Goal: Information Seeking & Learning: Learn about a topic

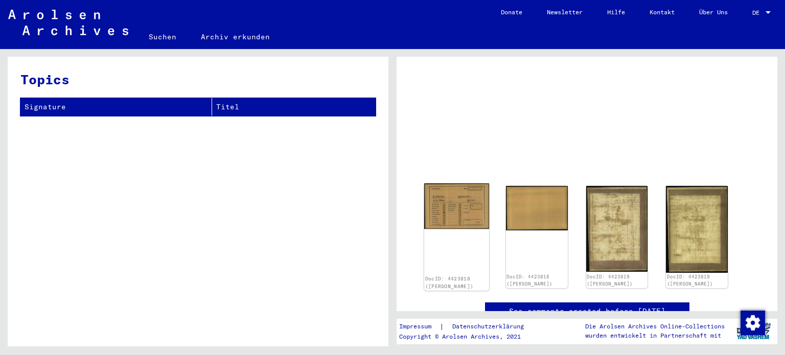
click at [461, 210] on img at bounding box center [456, 207] width 65 height 46
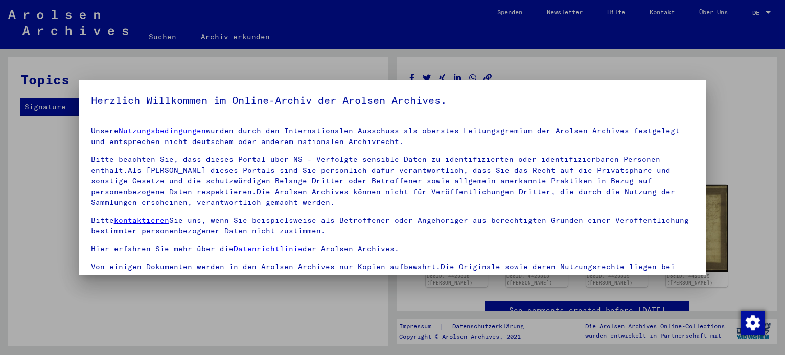
drag, startPoint x: 707, startPoint y: 134, endPoint x: 711, endPoint y: 236, distance: 101.8
click at [711, 236] on div at bounding box center [392, 177] width 785 height 355
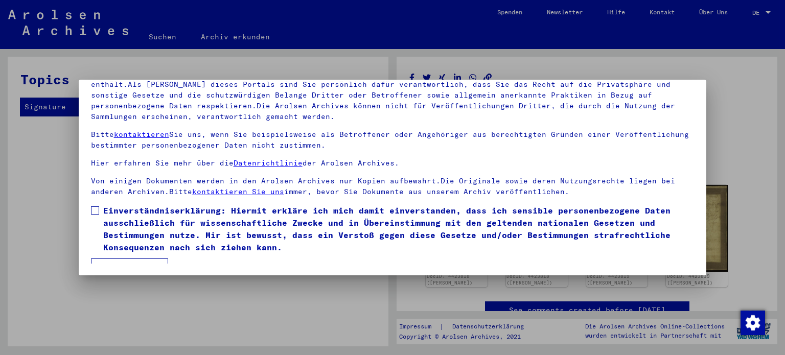
scroll to position [86, 0]
click at [94, 211] on span at bounding box center [95, 210] width 8 height 8
click at [131, 258] on button "Ich stimme zu" at bounding box center [129, 267] width 77 height 19
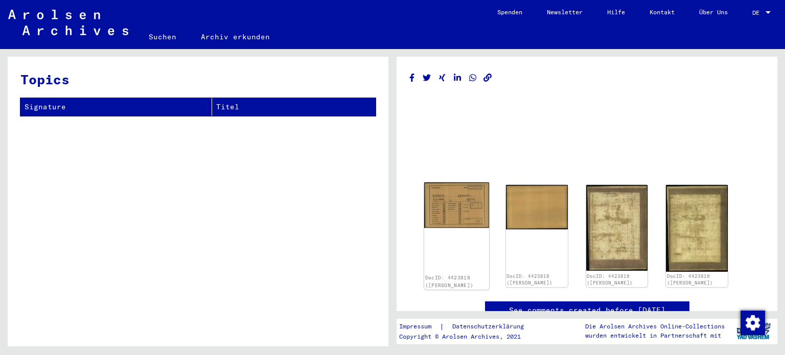
click at [450, 212] on img at bounding box center [456, 206] width 65 height 46
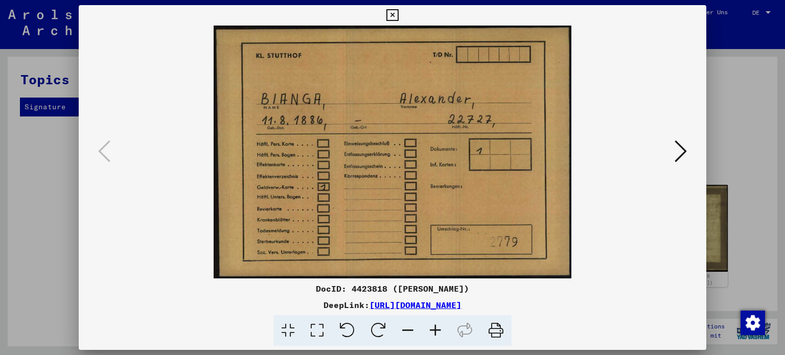
click at [681, 149] on icon at bounding box center [681, 151] width 12 height 25
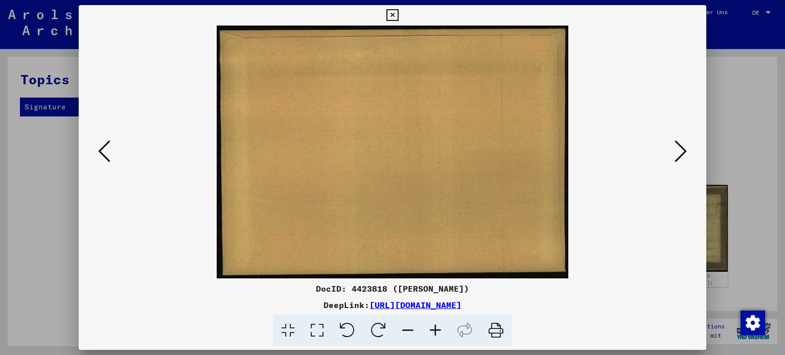
click at [681, 149] on icon at bounding box center [681, 151] width 12 height 25
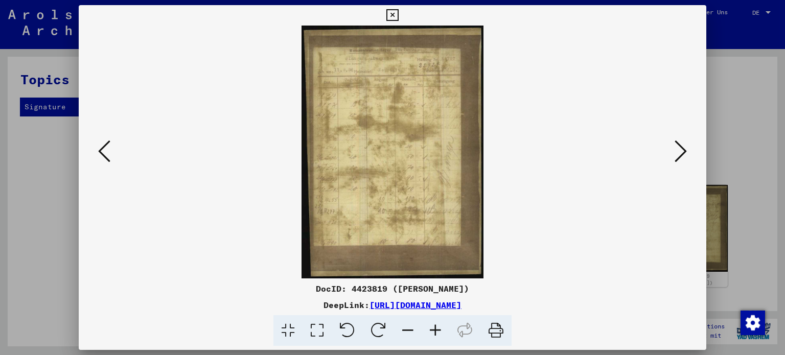
click at [681, 149] on icon at bounding box center [681, 151] width 12 height 25
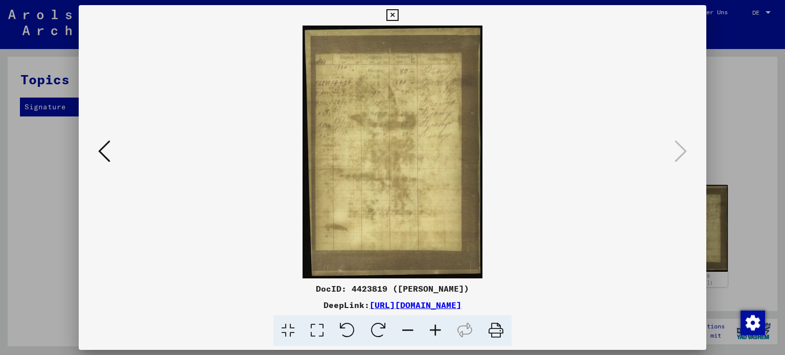
click at [433, 331] on icon at bounding box center [436, 330] width 28 height 31
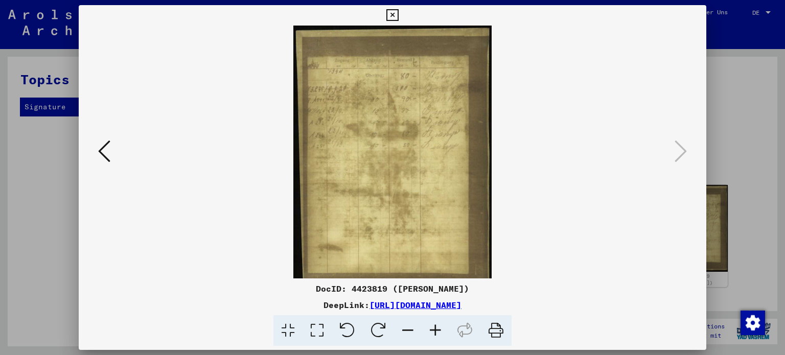
click at [433, 331] on icon at bounding box center [436, 330] width 28 height 31
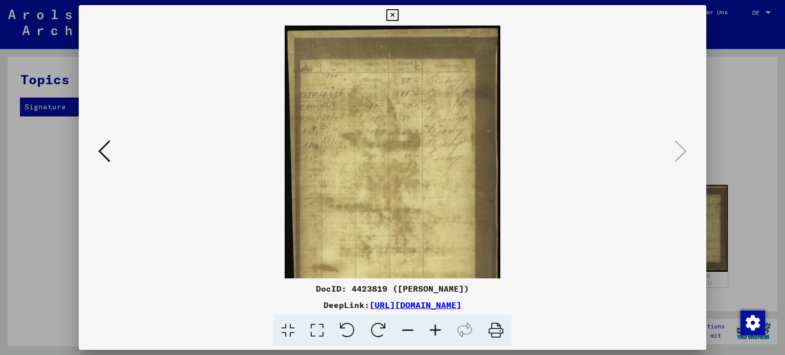
click at [433, 331] on icon at bounding box center [436, 330] width 28 height 31
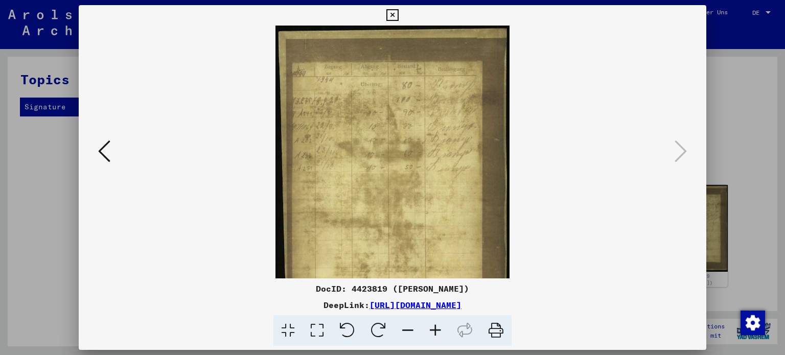
click at [433, 331] on icon at bounding box center [436, 330] width 28 height 31
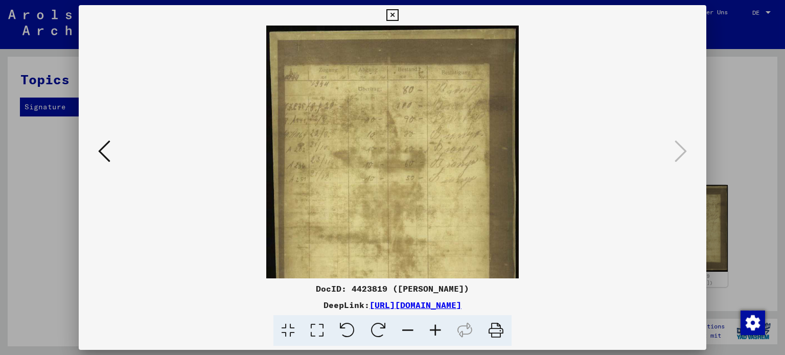
click at [433, 331] on icon at bounding box center [436, 330] width 28 height 31
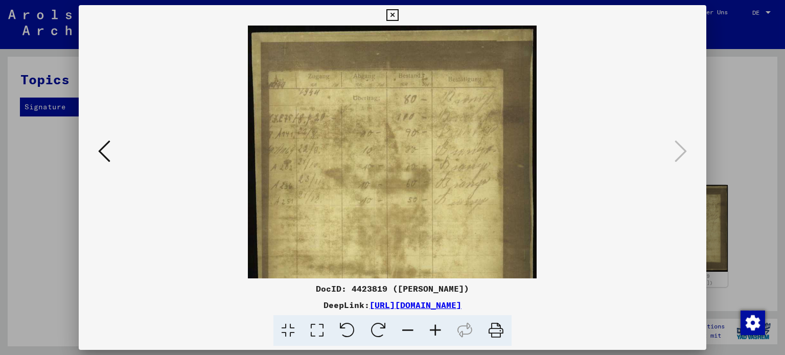
click at [433, 331] on icon at bounding box center [436, 330] width 28 height 31
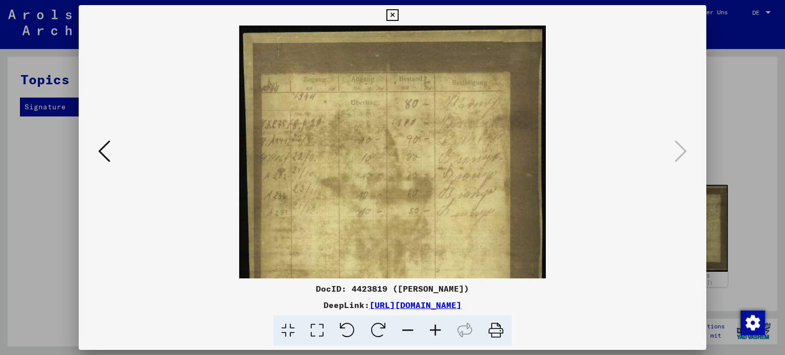
click at [433, 331] on icon at bounding box center [436, 330] width 28 height 31
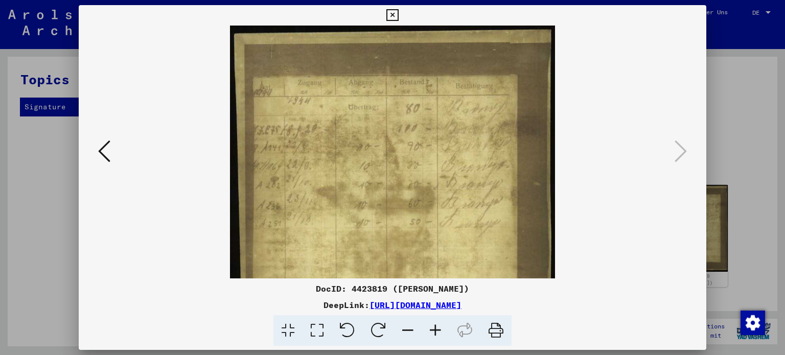
click at [433, 331] on icon at bounding box center [436, 330] width 28 height 31
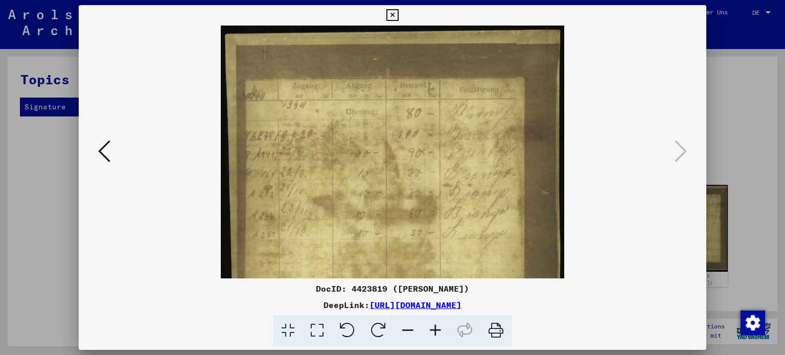
click at [433, 331] on icon at bounding box center [436, 330] width 28 height 31
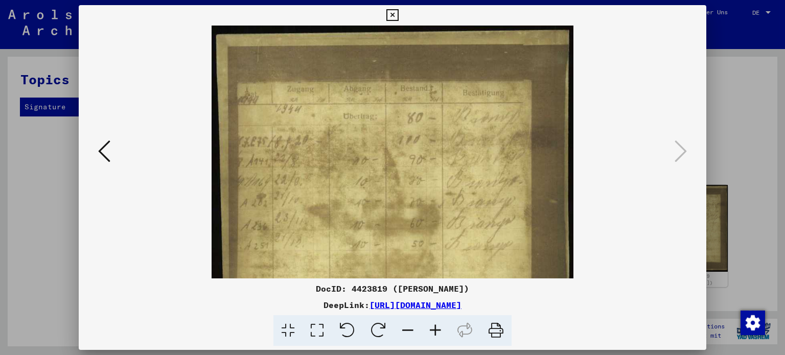
click at [433, 331] on icon at bounding box center [436, 330] width 28 height 31
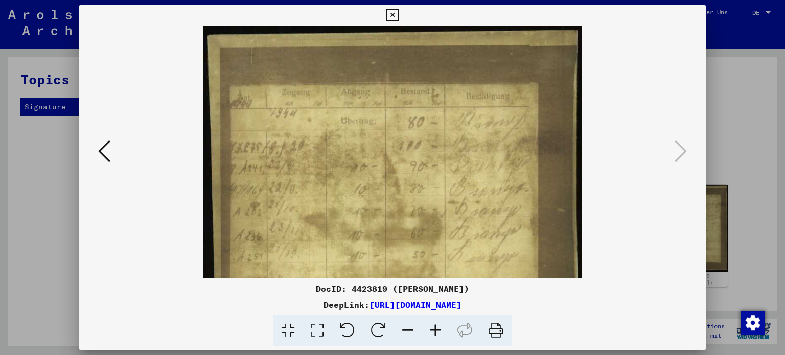
click at [433, 331] on icon at bounding box center [436, 330] width 28 height 31
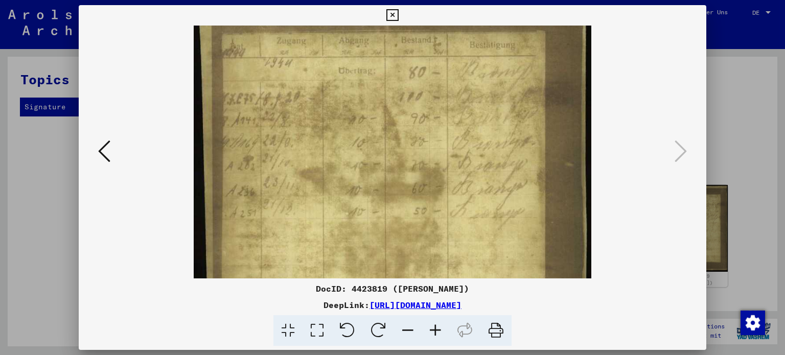
drag, startPoint x: 344, startPoint y: 181, endPoint x: 347, endPoint y: 127, distance: 54.3
click at [347, 127] on img at bounding box center [393, 251] width 398 height 560
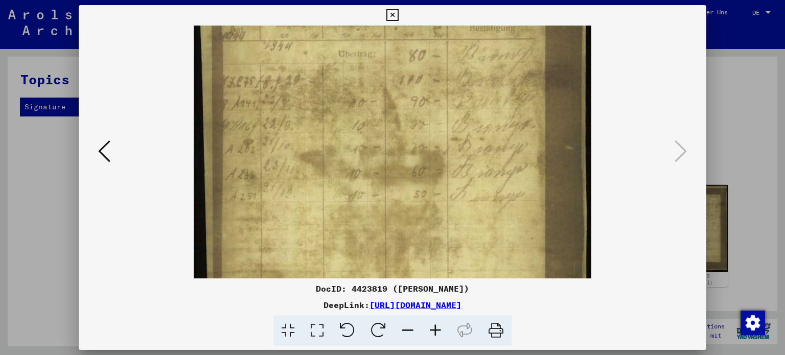
drag, startPoint x: 340, startPoint y: 155, endPoint x: 342, endPoint y: 139, distance: 16.4
click at [342, 139] on img at bounding box center [393, 234] width 398 height 560
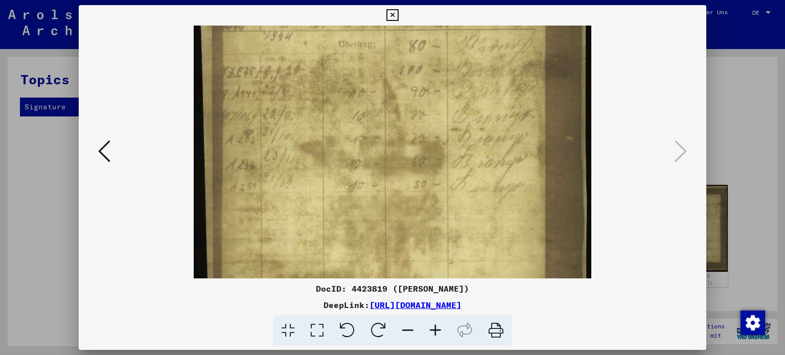
scroll to position [82, 0]
drag, startPoint x: 340, startPoint y: 158, endPoint x: 342, endPoint y: 147, distance: 10.8
click at [342, 147] on img at bounding box center [393, 223] width 398 height 560
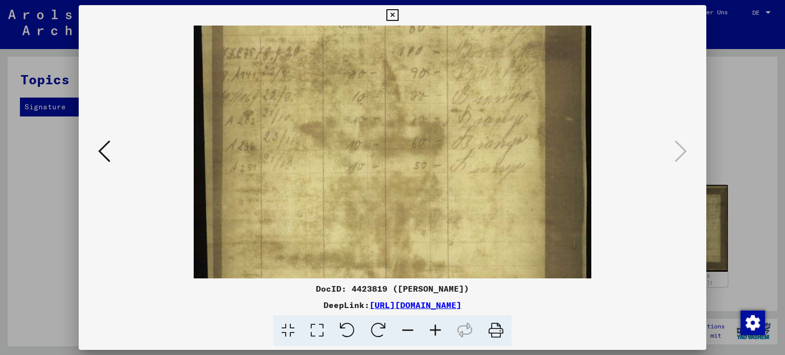
drag, startPoint x: 333, startPoint y: 195, endPoint x: 336, endPoint y: 176, distance: 18.6
click at [336, 176] on img at bounding box center [393, 205] width 398 height 560
click at [393, 13] on icon at bounding box center [393, 15] width 12 height 12
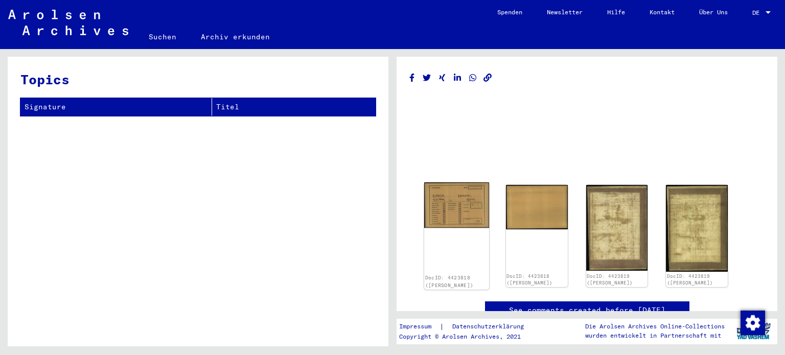
click at [452, 208] on img at bounding box center [456, 206] width 65 height 46
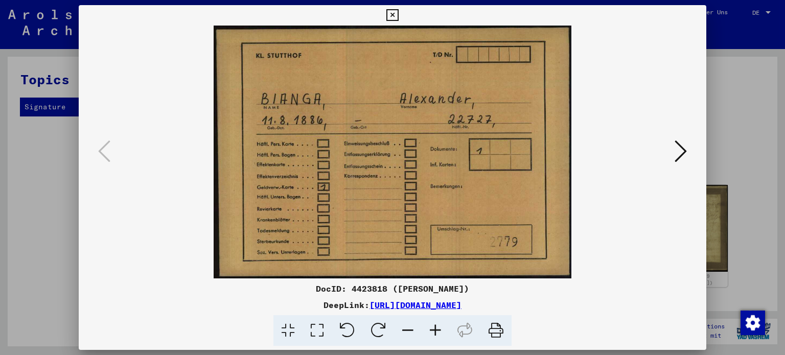
click at [391, 14] on icon at bounding box center [393, 15] width 12 height 12
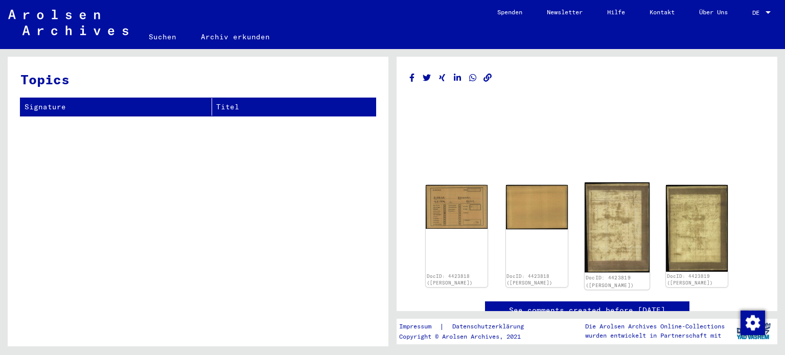
click at [625, 223] on img at bounding box center [616, 228] width 65 height 90
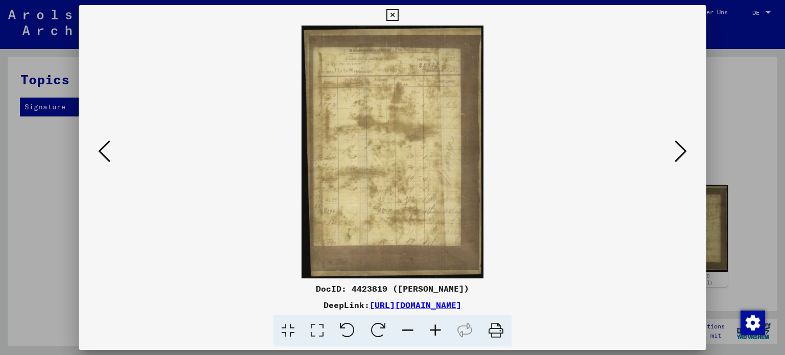
click at [433, 328] on icon at bounding box center [436, 330] width 28 height 31
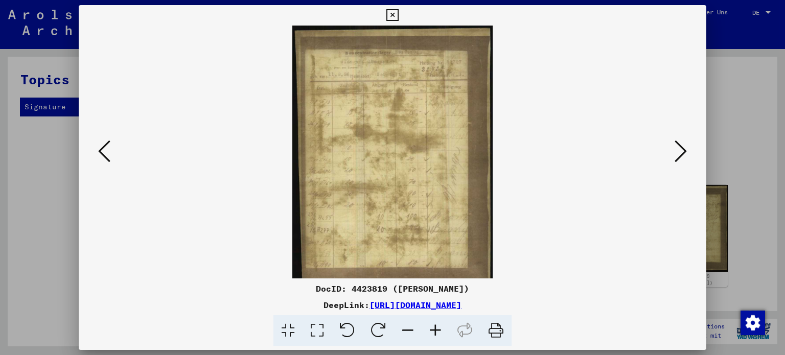
click at [433, 328] on icon at bounding box center [436, 330] width 28 height 31
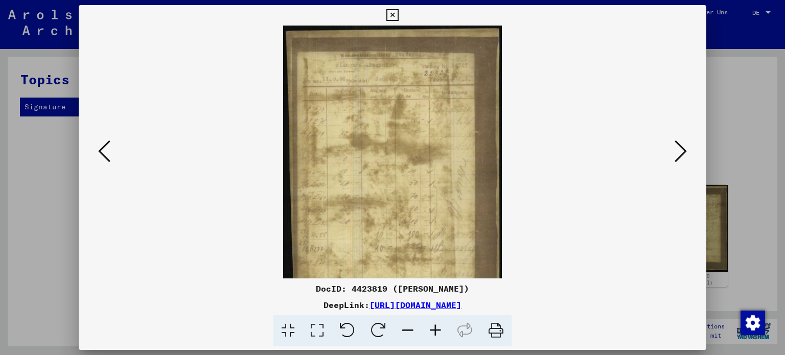
click at [433, 328] on icon at bounding box center [436, 330] width 28 height 31
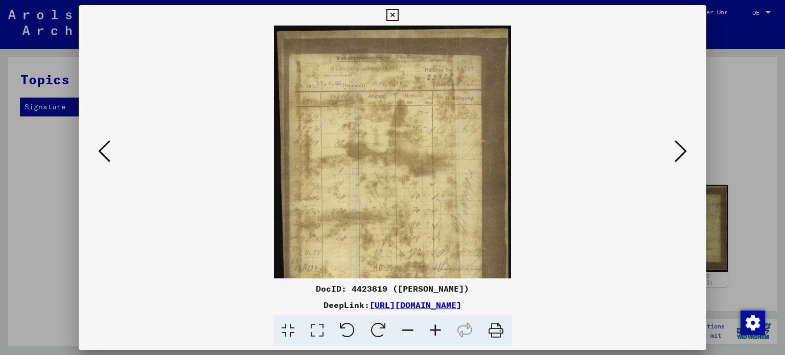
click at [433, 328] on icon at bounding box center [436, 330] width 28 height 31
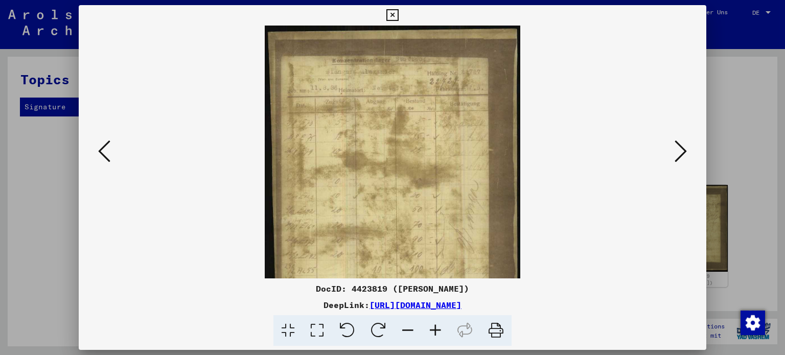
click at [433, 328] on icon at bounding box center [436, 330] width 28 height 31
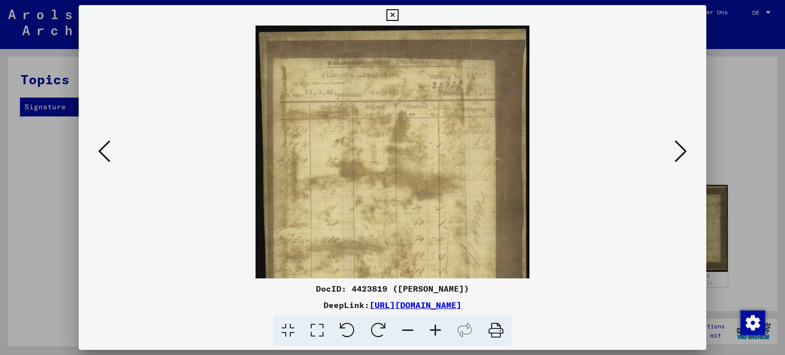
click at [433, 328] on icon at bounding box center [436, 330] width 28 height 31
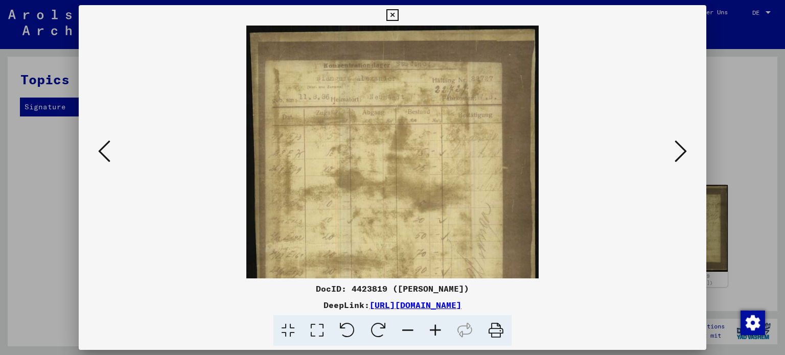
click at [433, 328] on icon at bounding box center [436, 330] width 28 height 31
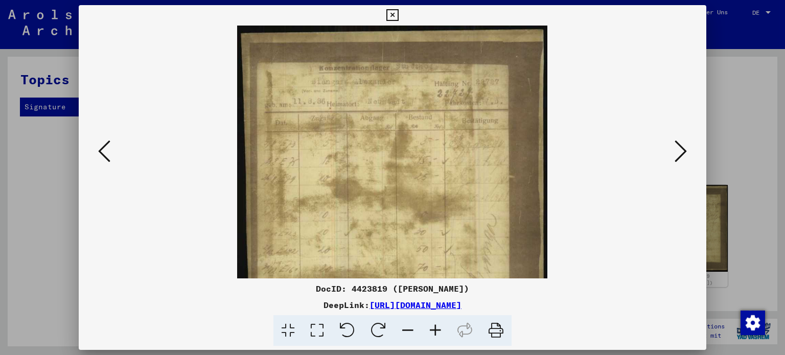
click at [433, 328] on icon at bounding box center [436, 330] width 28 height 31
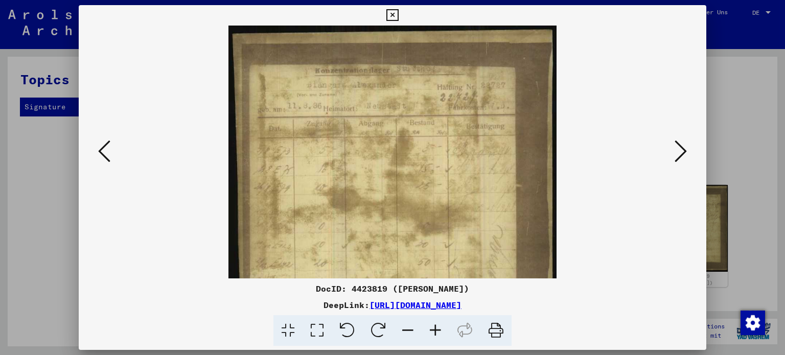
click at [433, 328] on icon at bounding box center [436, 330] width 28 height 31
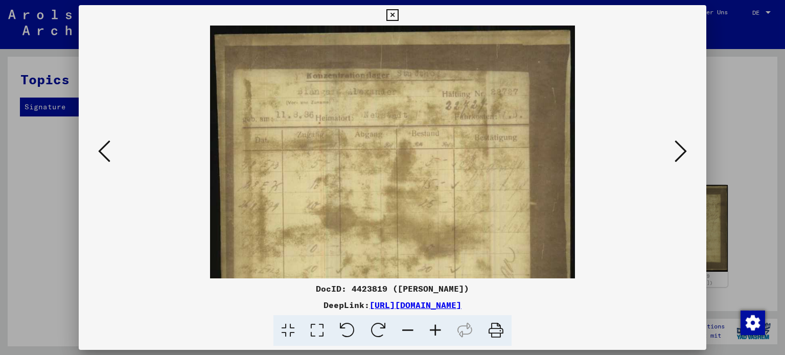
click at [433, 328] on icon at bounding box center [436, 330] width 28 height 31
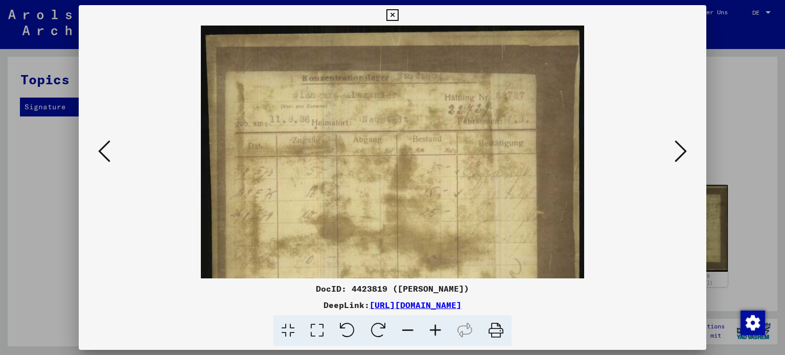
click at [433, 328] on icon at bounding box center [436, 330] width 28 height 31
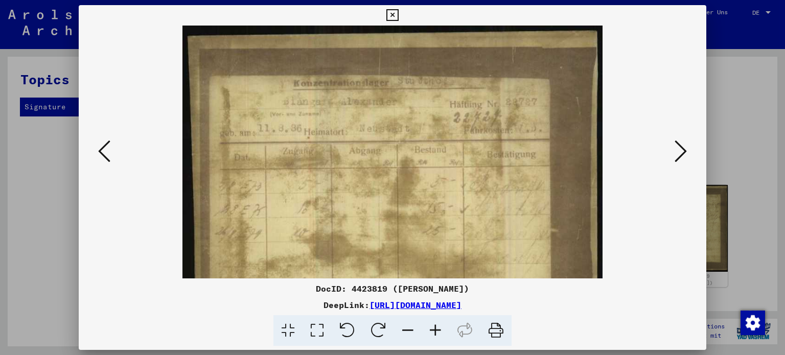
click at [433, 328] on icon at bounding box center [436, 330] width 28 height 31
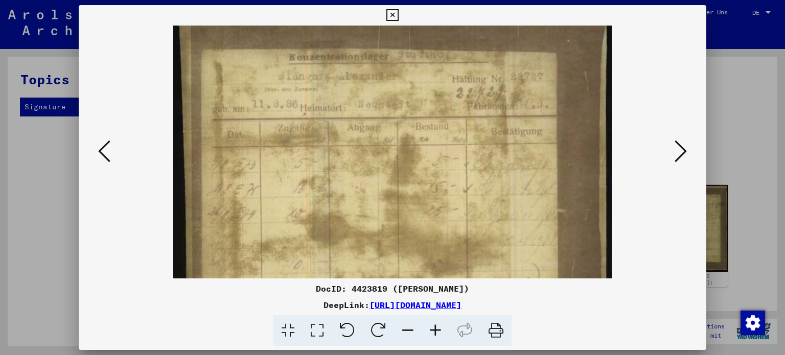
drag, startPoint x: 319, startPoint y: 190, endPoint x: 322, endPoint y: 157, distance: 32.3
click at [322, 157] on img at bounding box center [392, 302] width 439 height 611
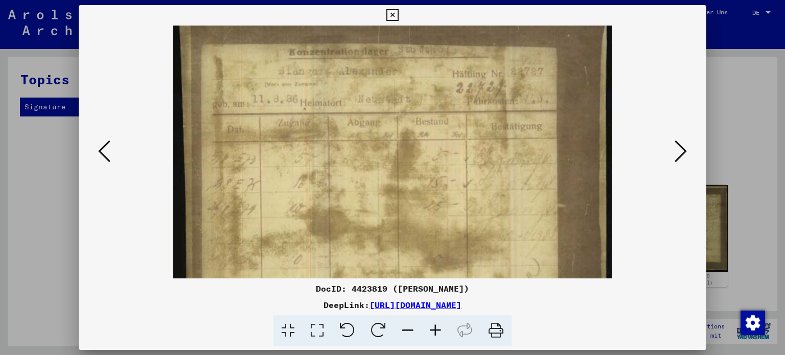
click at [322, 179] on img at bounding box center [392, 297] width 439 height 611
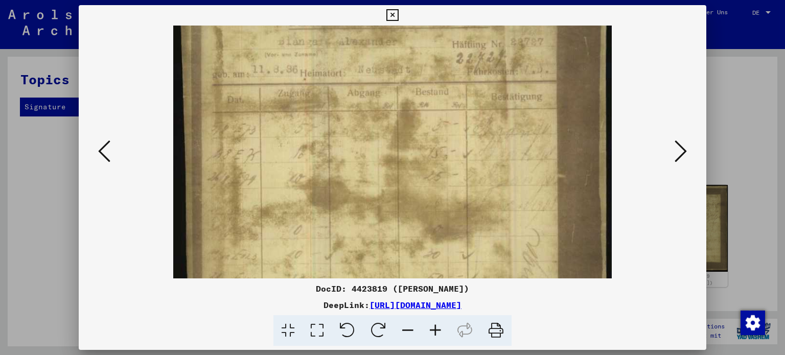
drag, startPoint x: 288, startPoint y: 177, endPoint x: 292, endPoint y: 144, distance: 33.9
click at [292, 144] on img at bounding box center [392, 267] width 439 height 611
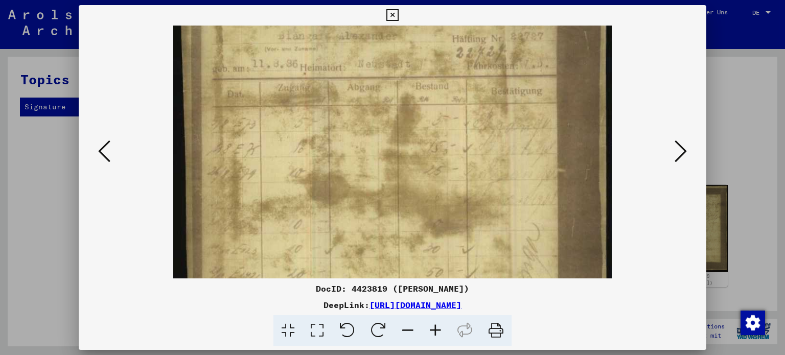
scroll to position [70, 0]
click at [304, 190] on img at bounding box center [392, 261] width 439 height 611
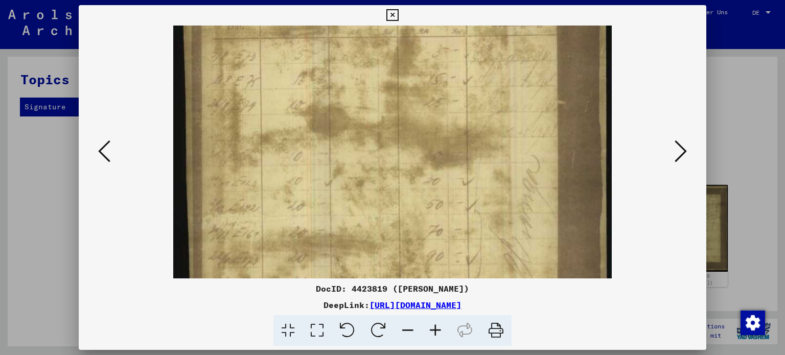
drag, startPoint x: 367, startPoint y: 147, endPoint x: 350, endPoint y: 81, distance: 67.6
click at [350, 81] on img at bounding box center [392, 194] width 439 height 611
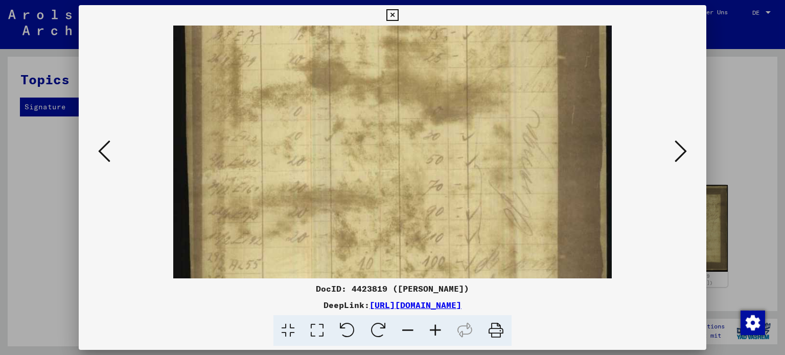
drag, startPoint x: 354, startPoint y: 138, endPoint x: 361, endPoint y: 59, distance: 79.1
click at [361, 59] on img at bounding box center [392, 149] width 439 height 611
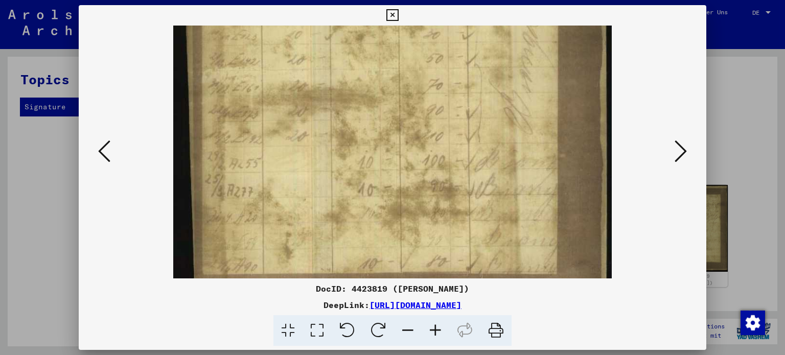
drag, startPoint x: 348, startPoint y: 148, endPoint x: 354, endPoint y: 65, distance: 82.5
click at [354, 65] on img at bounding box center [392, 47] width 439 height 611
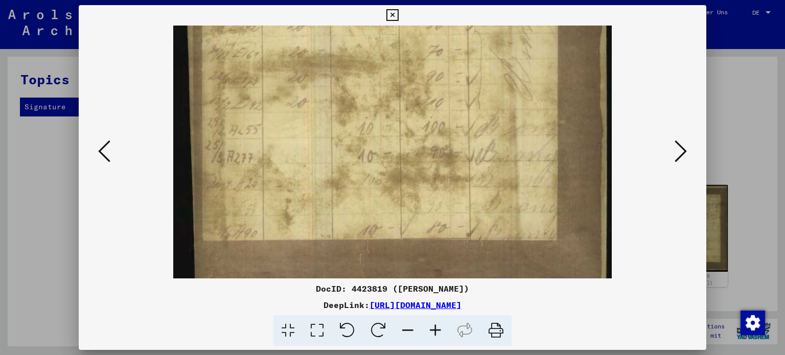
drag, startPoint x: 347, startPoint y: 132, endPoint x: 349, endPoint y: 115, distance: 18.0
click at [349, 115] on img at bounding box center [392, 14] width 439 height 611
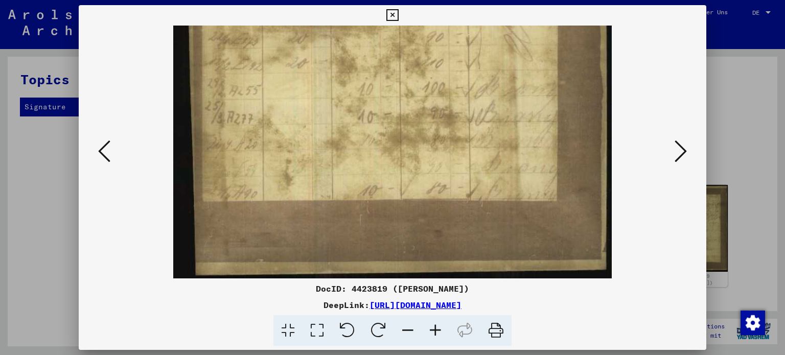
drag, startPoint x: 335, startPoint y: 181, endPoint x: 344, endPoint y: 139, distance: 43.3
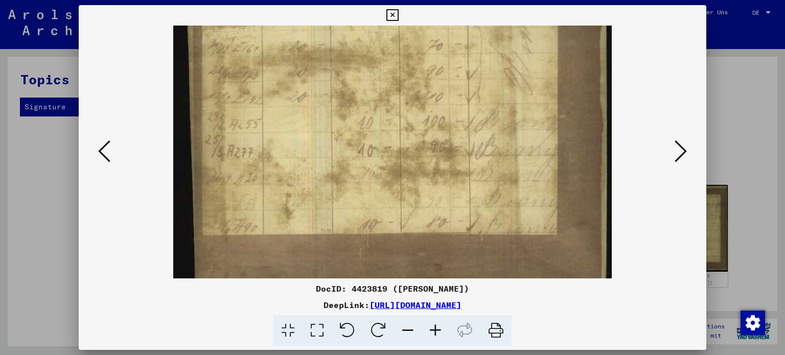
drag, startPoint x: 333, startPoint y: 142, endPoint x: 330, endPoint y: 177, distance: 35.4
click at [330, 177] on img at bounding box center [392, 8] width 439 height 611
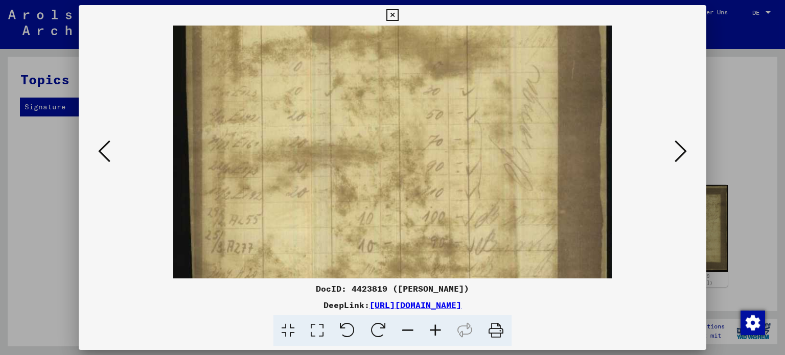
drag, startPoint x: 388, startPoint y: 102, endPoint x: 390, endPoint y: 205, distance: 103.3
click at [390, 205] on img at bounding box center [392, 104] width 439 height 611
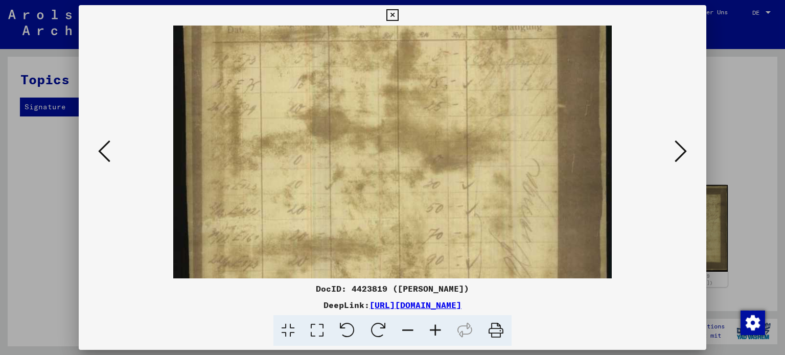
drag, startPoint x: 434, startPoint y: 103, endPoint x: 423, endPoint y: 192, distance: 89.1
click at [423, 192] on img at bounding box center [392, 197] width 439 height 611
click at [394, 15] on icon at bounding box center [393, 15] width 12 height 12
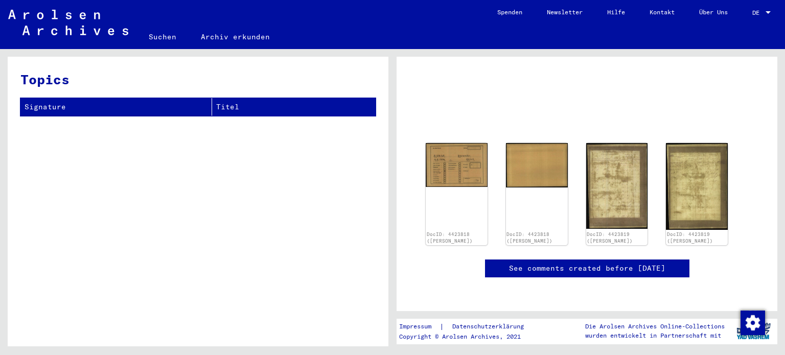
scroll to position [0, 0]
